Goal: Task Accomplishment & Management: Manage account settings

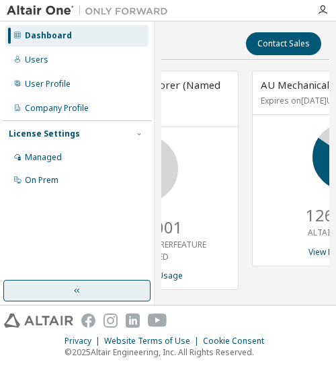
click at [134, 283] on button "button" at bounding box center [76, 291] width 147 height 22
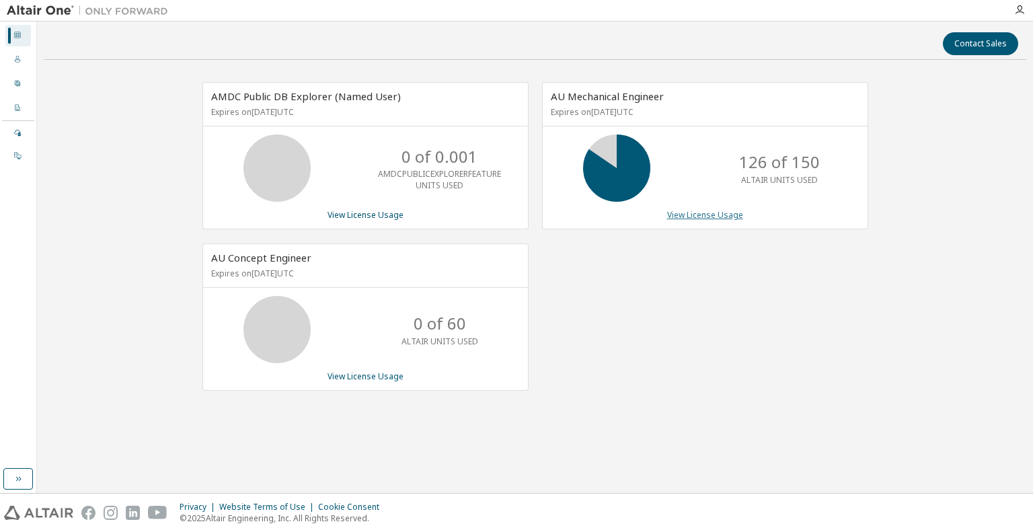
click at [689, 215] on link "View License Usage" at bounding box center [705, 214] width 76 height 11
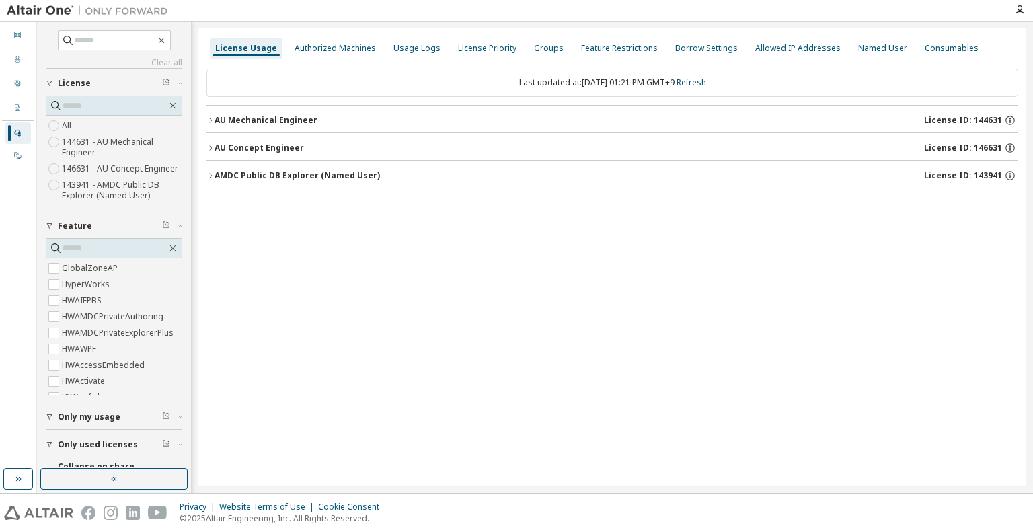
click at [206, 118] on icon "button" at bounding box center [210, 120] width 8 height 8
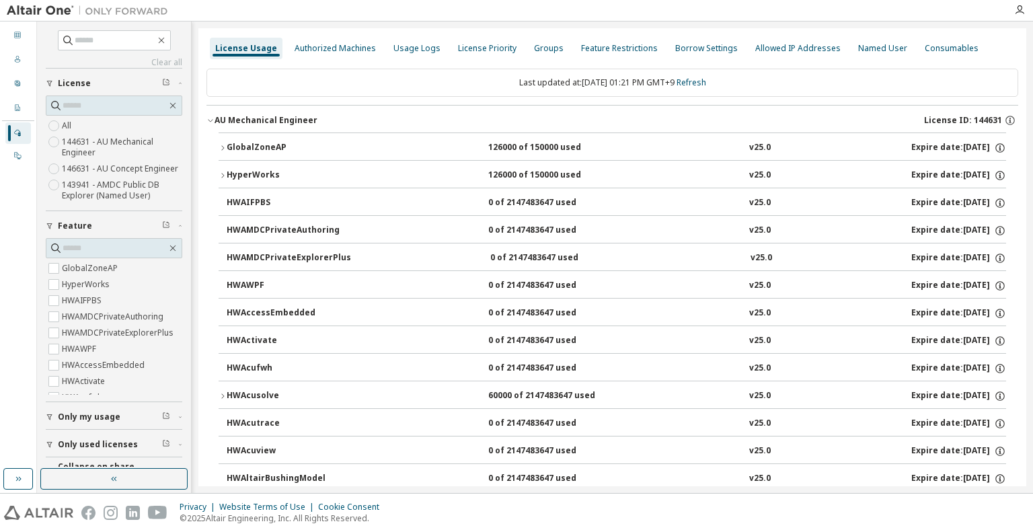
click at [222, 147] on icon "button" at bounding box center [223, 148] width 8 height 8
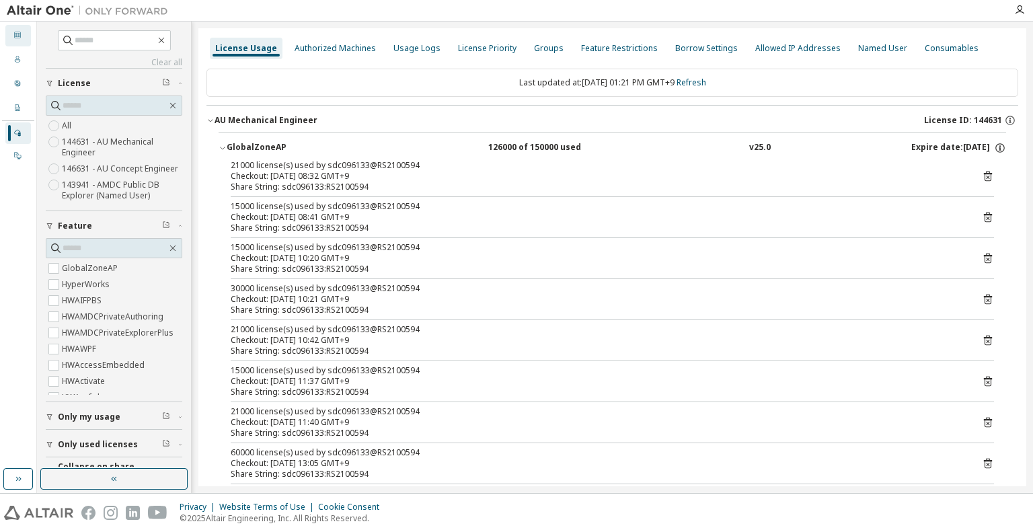
click at [19, 42] on div "Dashboard" at bounding box center [18, 36] width 26 height 22
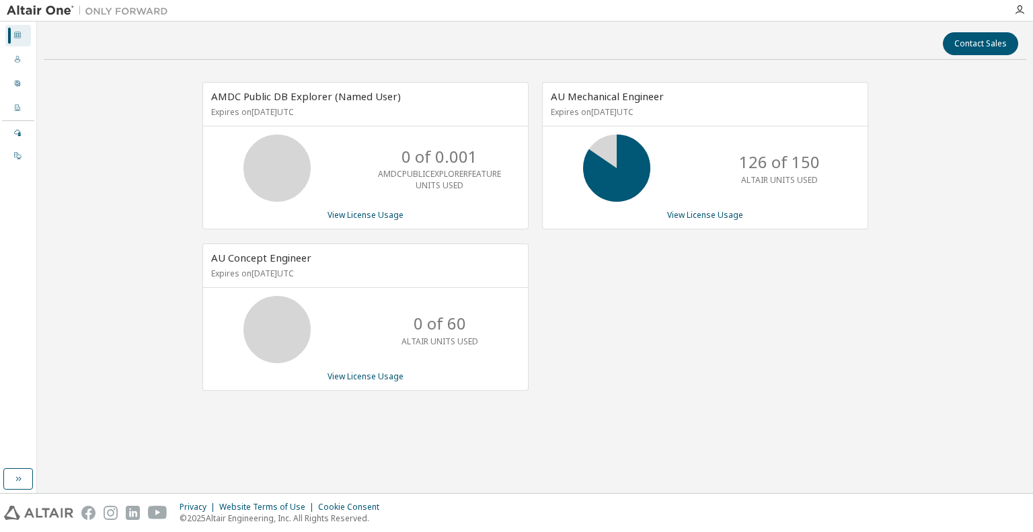
click at [706, 282] on div "AU Mechanical Engineer Expires on [DATE] UTC 126 of 150 ALTAIR UNITS USED View …" at bounding box center [699, 243] width 340 height 323
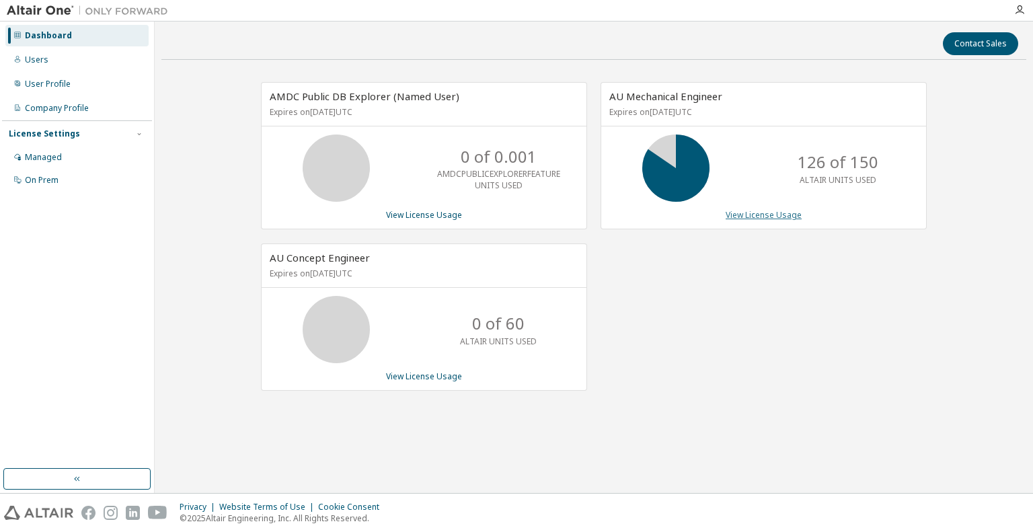
click at [767, 215] on link "View License Usage" at bounding box center [764, 214] width 76 height 11
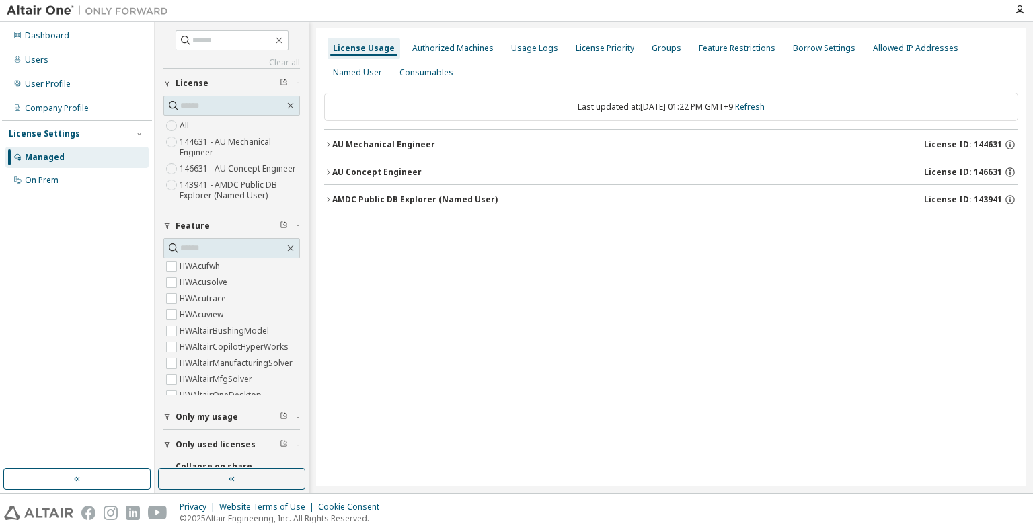
scroll to position [134, 0]
click at [179, 422] on span "Only my usage" at bounding box center [207, 417] width 63 height 11
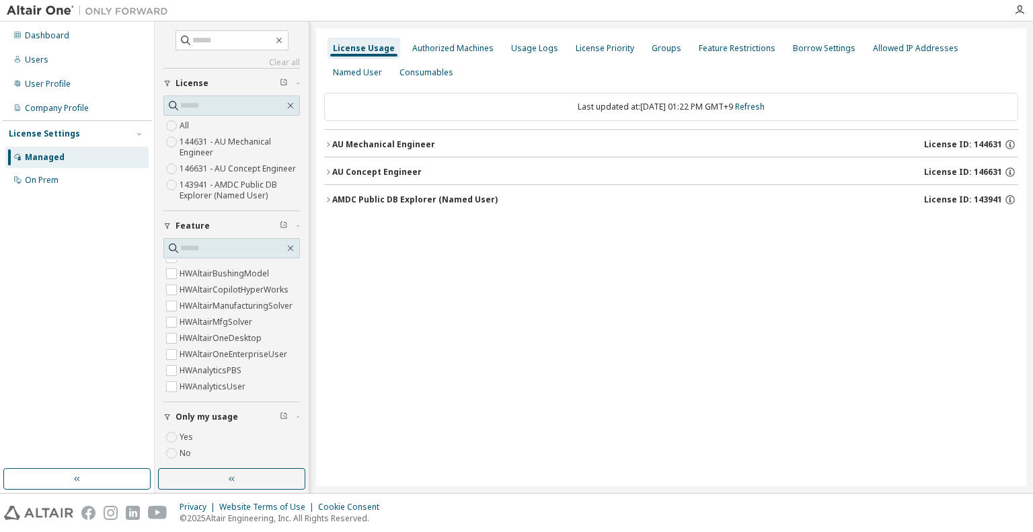
scroll to position [269, 0]
click at [328, 144] on icon "button" at bounding box center [328, 145] width 8 height 8
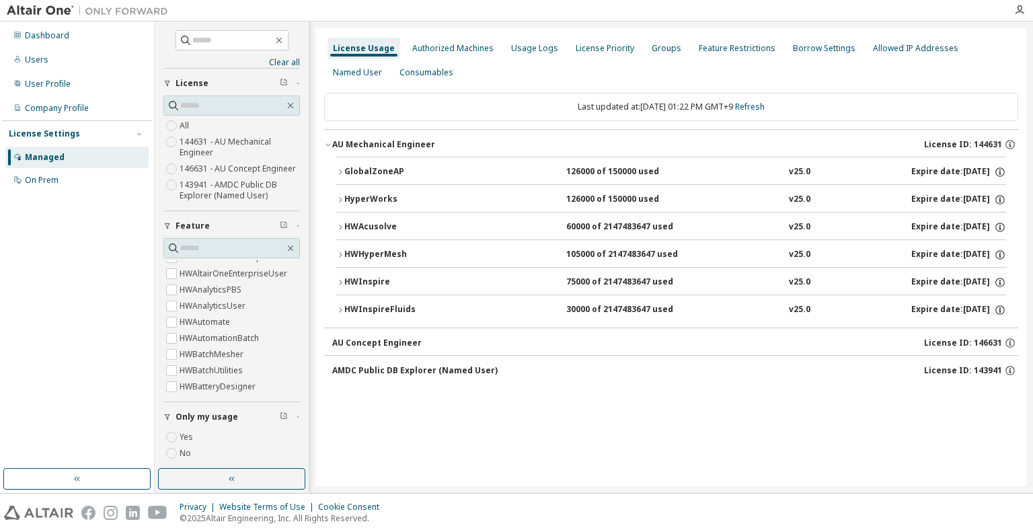
click at [339, 170] on icon "button" at bounding box center [340, 172] width 8 height 8
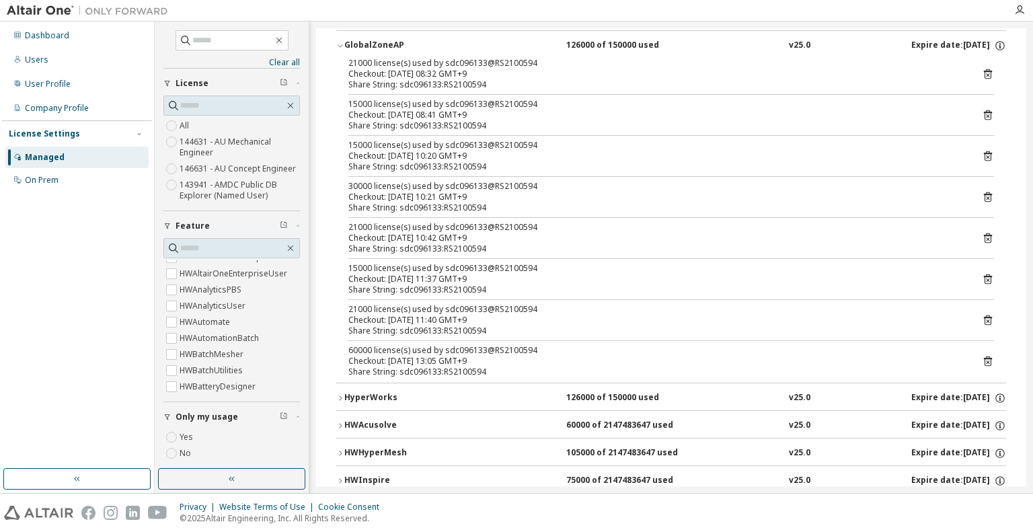
scroll to position [134, 0]
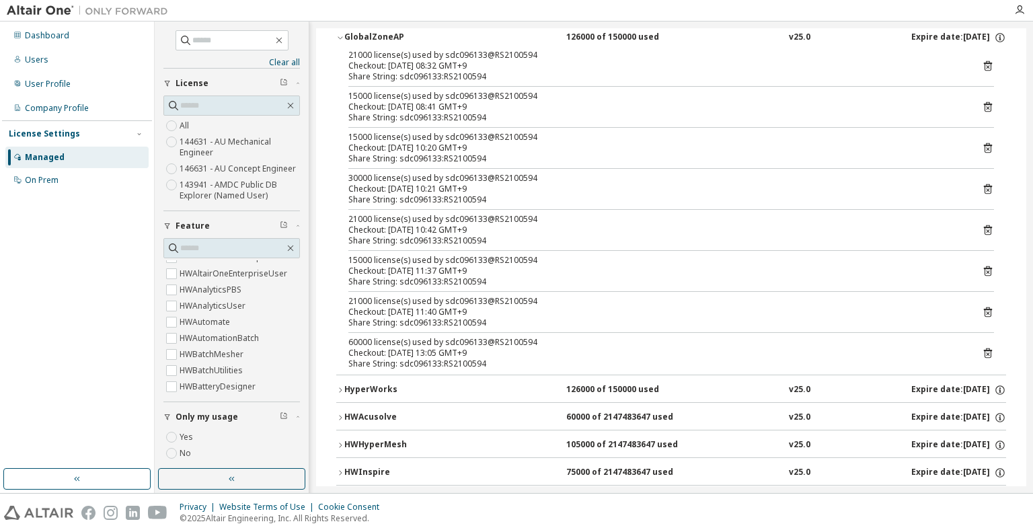
click at [522, 353] on div "Checkout: [DATE] 13:05 GMT+9" at bounding box center [654, 353] width 613 height 11
click at [52, 34] on div "Dashboard" at bounding box center [47, 35] width 44 height 11
